Goal: Obtain resource: Obtain resource

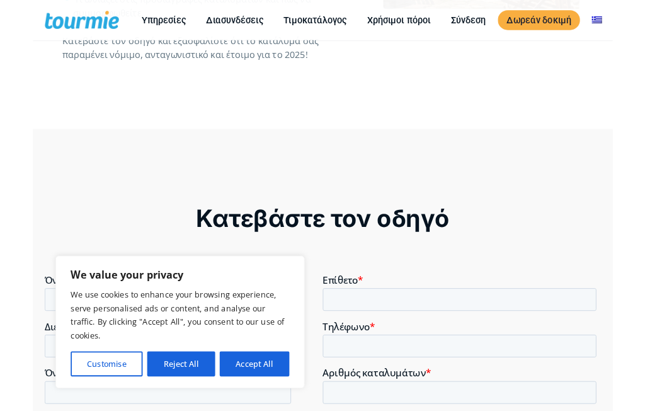
scroll to position [665, 0]
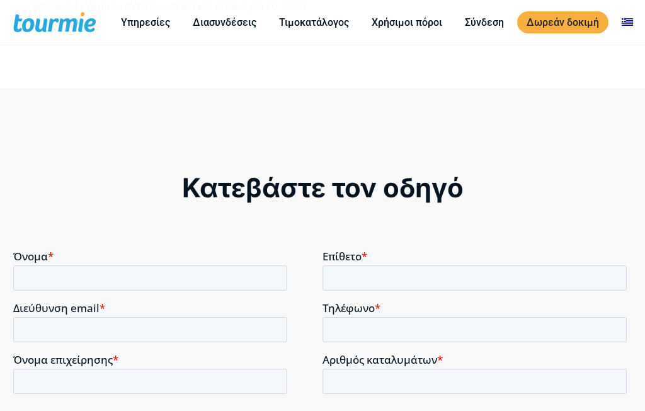
scroll to position [918, 0]
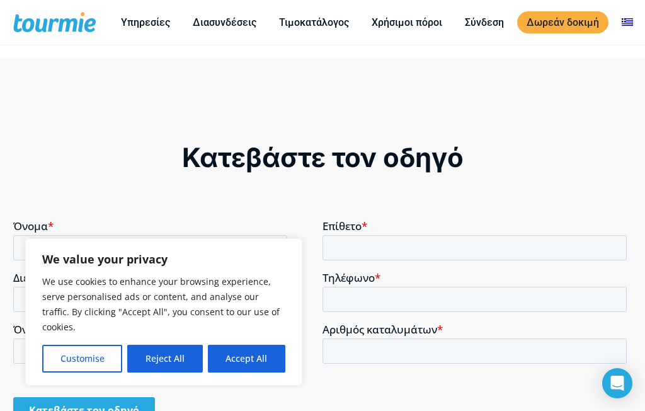
scroll to position [854, 0]
